Goal: Information Seeking & Learning: Understand process/instructions

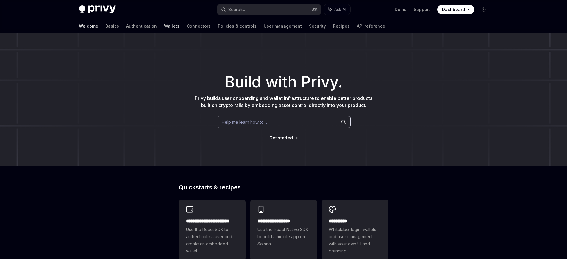
click at [164, 30] on link "Wallets" at bounding box center [171, 26] width 15 height 14
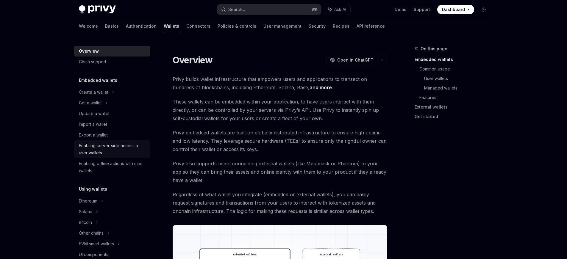
scroll to position [256, 0]
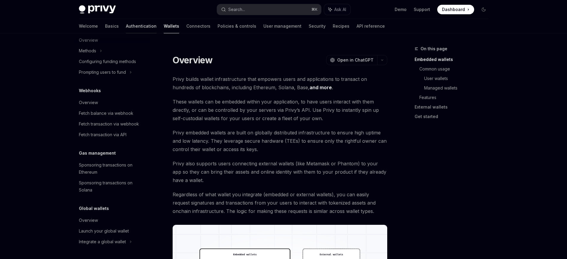
click at [126, 22] on link "Authentication" at bounding box center [141, 26] width 31 height 14
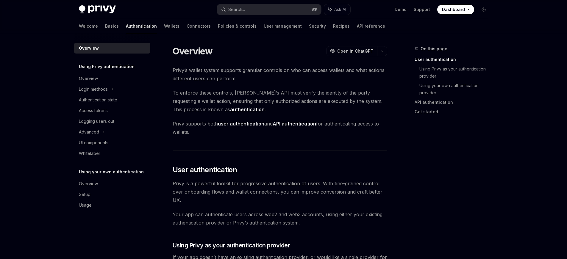
click at [184, 23] on div "Welcome Basics Authentication Wallets Connectors Policies & controls User manag…" at bounding box center [232, 26] width 307 height 14
click at [187, 27] on link "Connectors" at bounding box center [199, 26] width 24 height 14
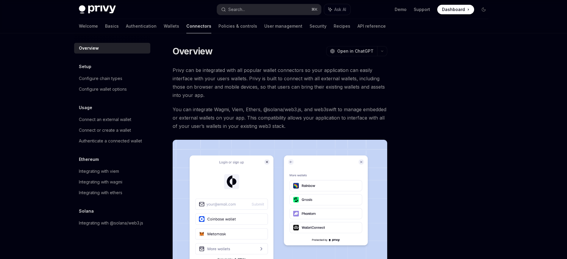
click at [93, 28] on div "Welcome Basics Authentication Wallets Connectors Policies & controls User manag…" at bounding box center [232, 26] width 307 height 14
click at [105, 27] on link "Basics" at bounding box center [112, 26] width 14 height 14
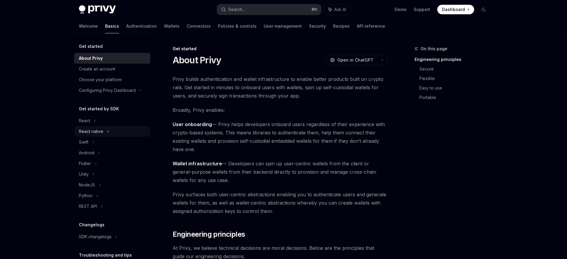
click at [110, 134] on div "React native" at bounding box center [112, 131] width 76 height 11
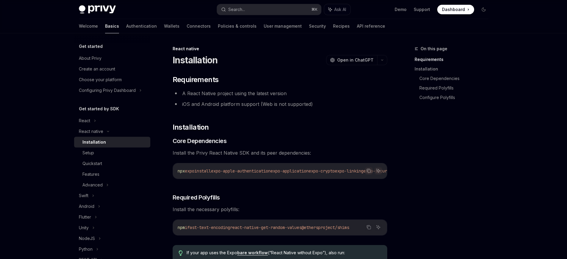
click at [110, 142] on div "Installation" at bounding box center [115, 142] width 64 height 7
click at [108, 151] on div "Setup" at bounding box center [115, 153] width 64 height 7
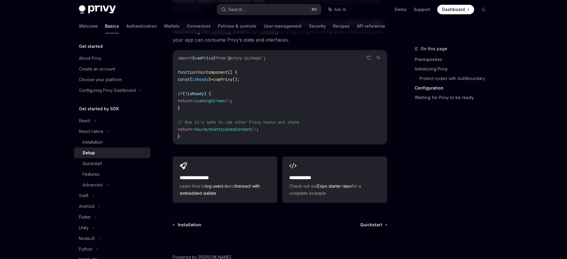
scroll to position [533, 0]
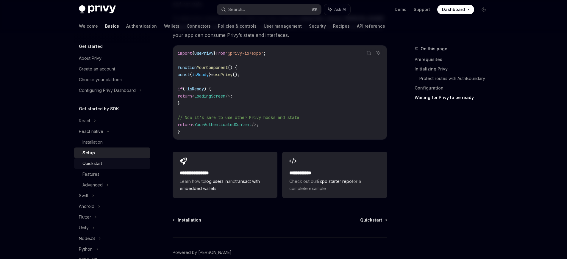
click at [103, 168] on link "Quickstart" at bounding box center [112, 163] width 76 height 11
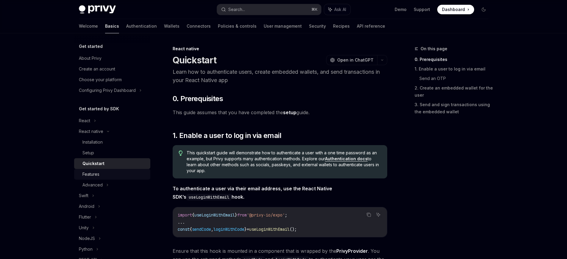
click at [91, 172] on div "Features" at bounding box center [91, 174] width 17 height 7
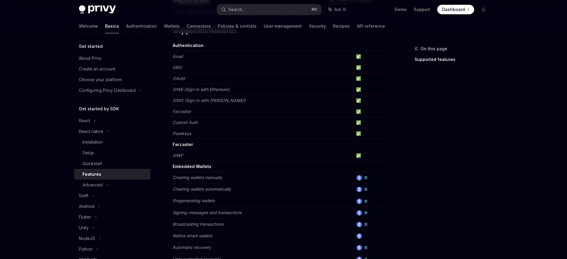
scroll to position [55, 0]
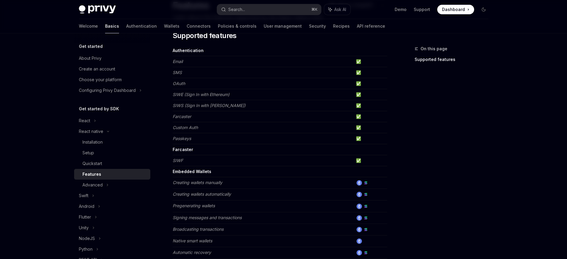
click at [231, 181] on td "Creating wallets manually" at bounding box center [263, 184] width 181 height 12
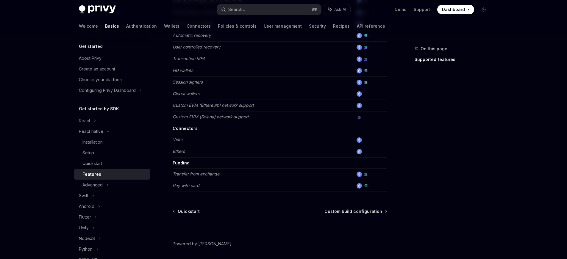
scroll to position [293, 0]
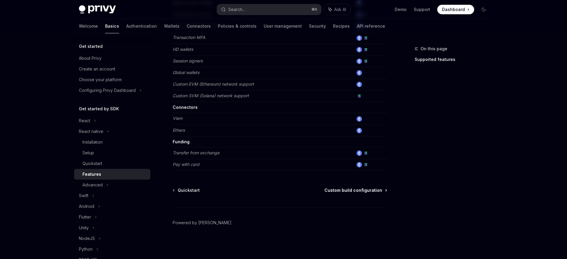
click at [363, 190] on span "Custom build configuration" at bounding box center [354, 191] width 58 height 6
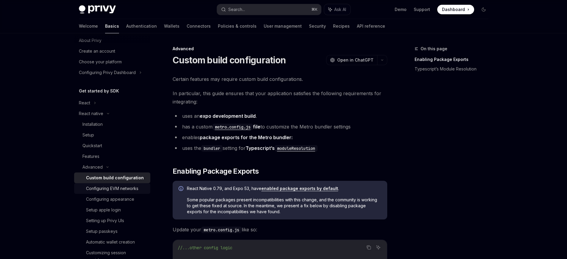
scroll to position [53, 0]
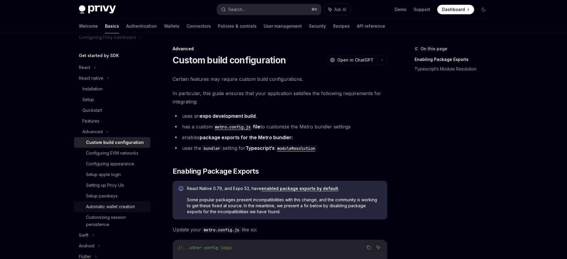
click at [97, 208] on div "Automatic wallet creation" at bounding box center [110, 206] width 49 height 7
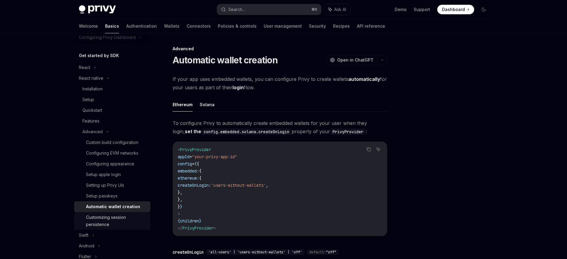
click at [100, 216] on div "Customizing session persistence" at bounding box center [116, 221] width 61 height 14
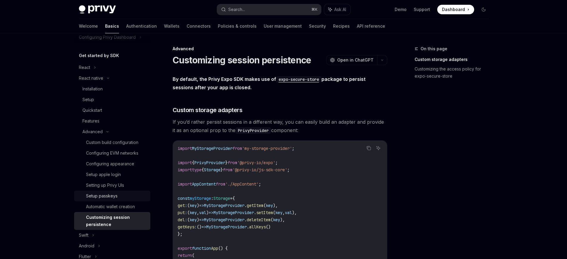
click at [108, 200] on div "Setup passkeys" at bounding box center [102, 196] width 32 height 7
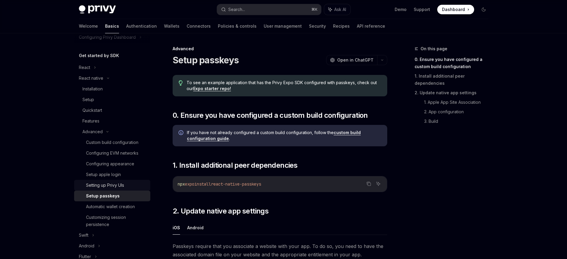
click at [113, 189] on link "Setting up Privy UIs" at bounding box center [112, 185] width 76 height 11
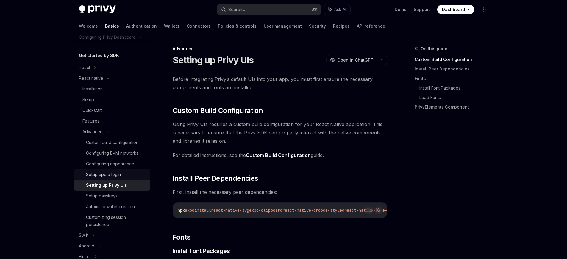
click at [116, 177] on div "Setup apple login" at bounding box center [103, 174] width 35 height 7
type textarea "*"
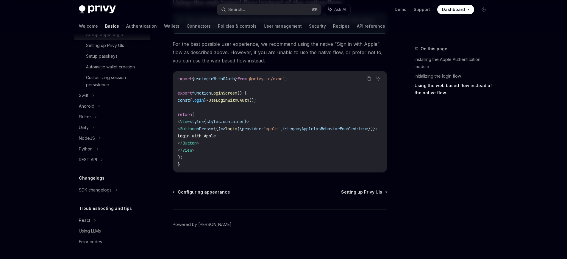
scroll to position [487, 0]
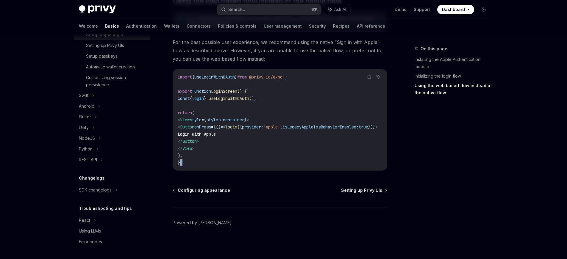
drag, startPoint x: 266, startPoint y: 171, endPoint x: 340, endPoint y: 168, distance: 73.6
click at [265, 167] on div "import { useLoginWithOAuth } from '@privy-io/expo' ; export function LoginScree…" at bounding box center [280, 119] width 214 height 101
